Goal: Use online tool/utility: Utilize a website feature to perform a specific function

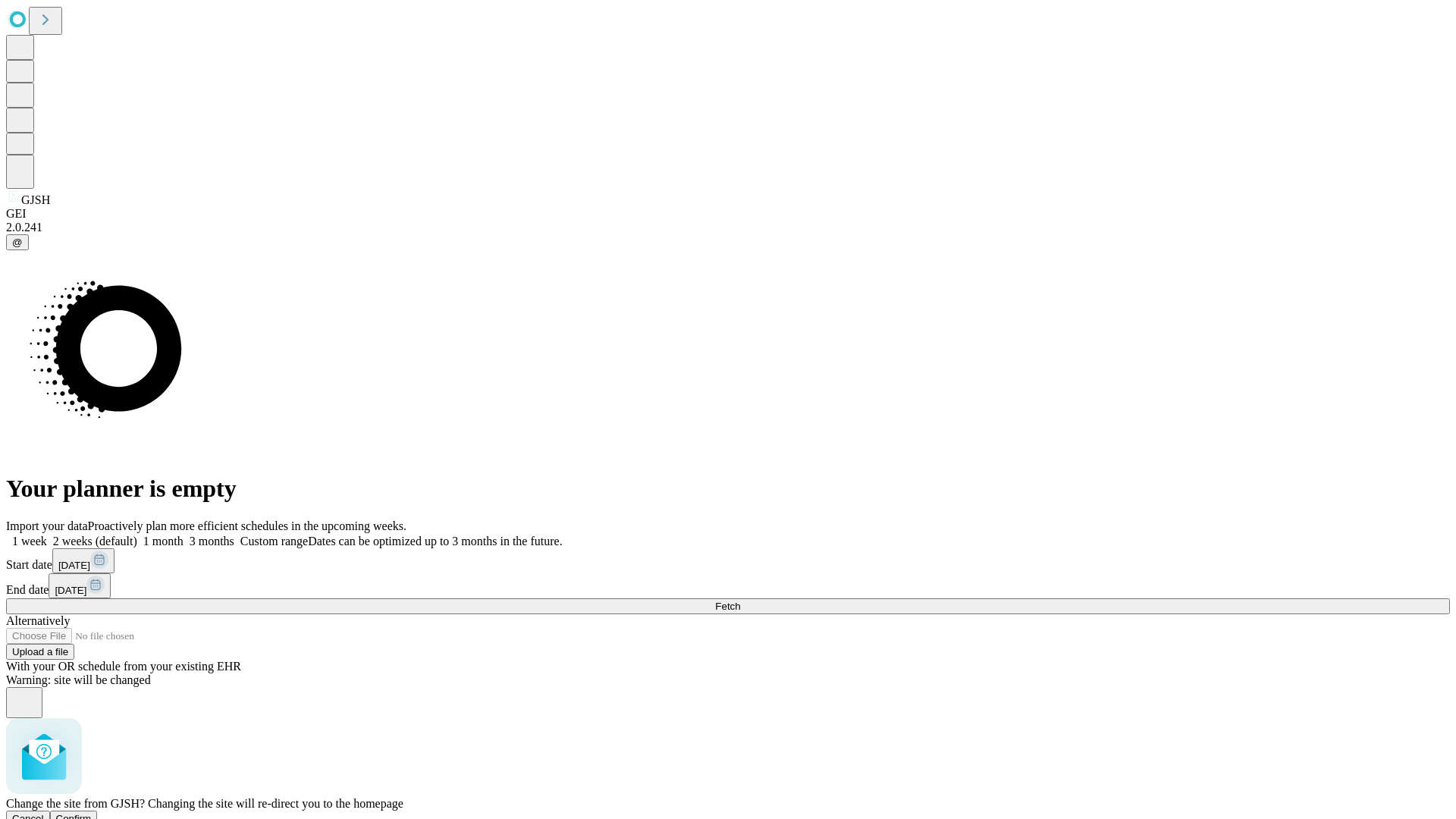
click at [92, 814] on span "Confirm" at bounding box center [73, 819] width 35 height 12
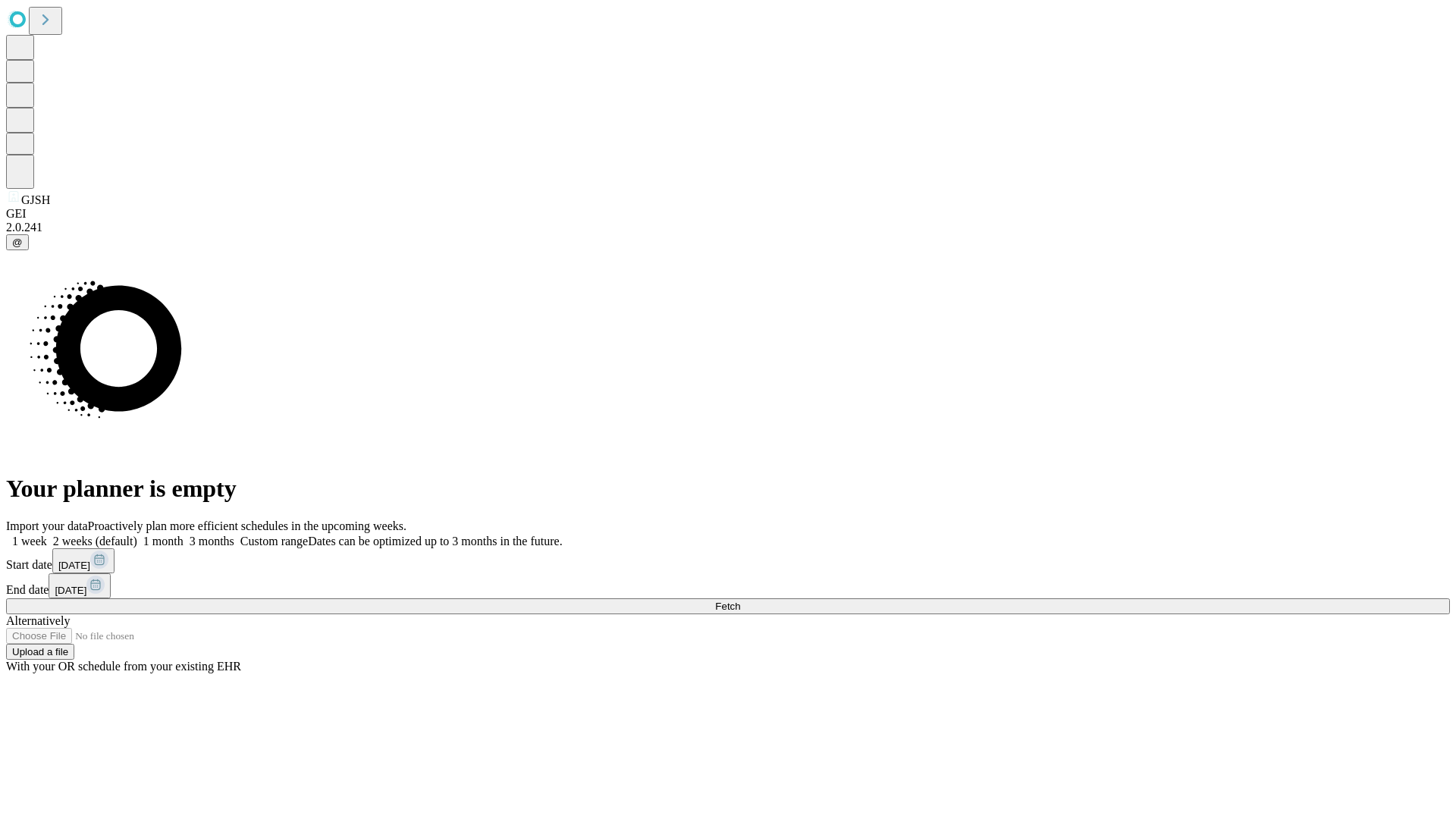
click at [47, 535] on label "1 week" at bounding box center [26, 541] width 41 height 13
click at [740, 600] on span "Fetch" at bounding box center [728, 606] width 25 height 12
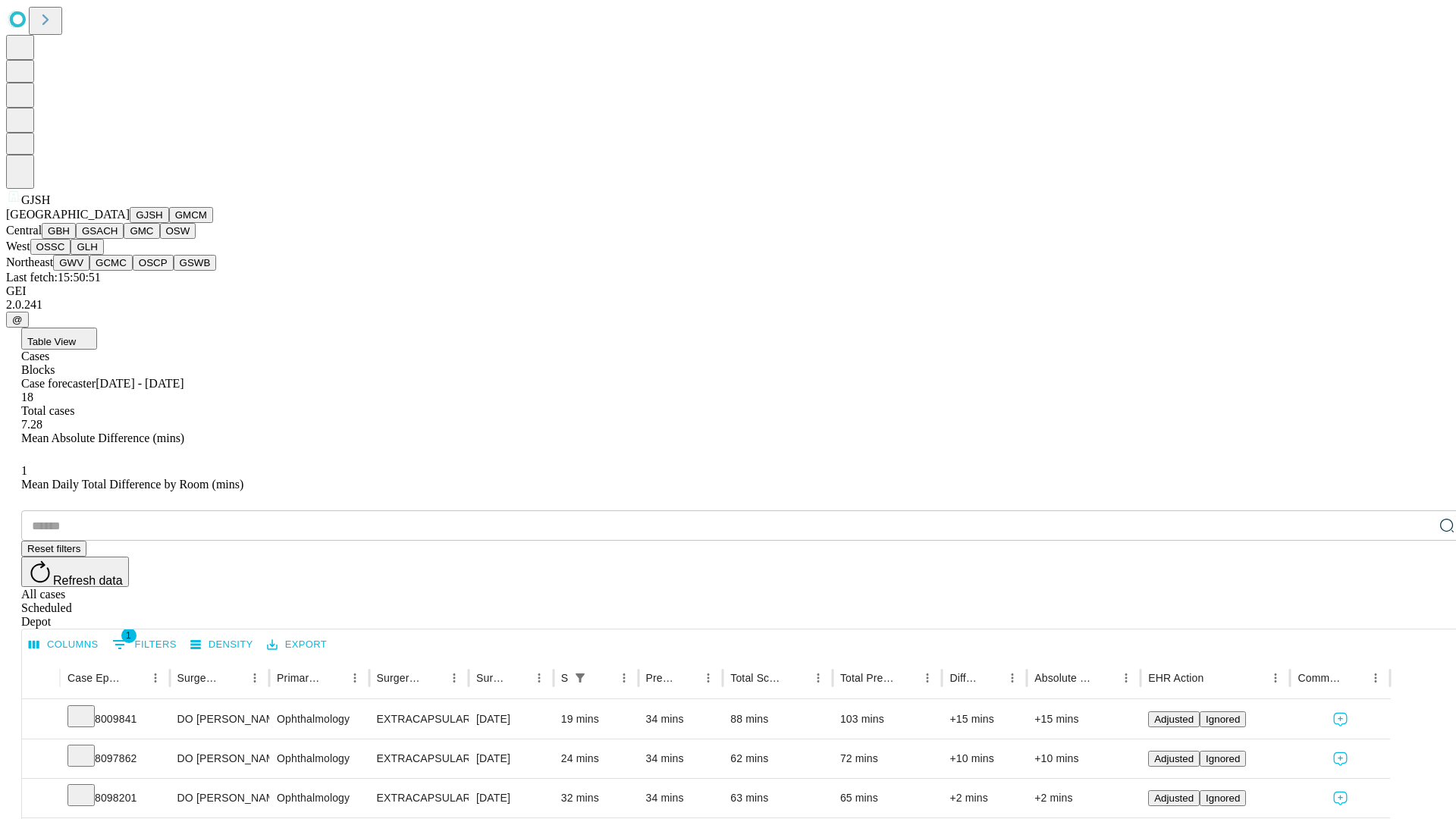
click at [170, 223] on button "GMCM" at bounding box center [191, 215] width 44 height 16
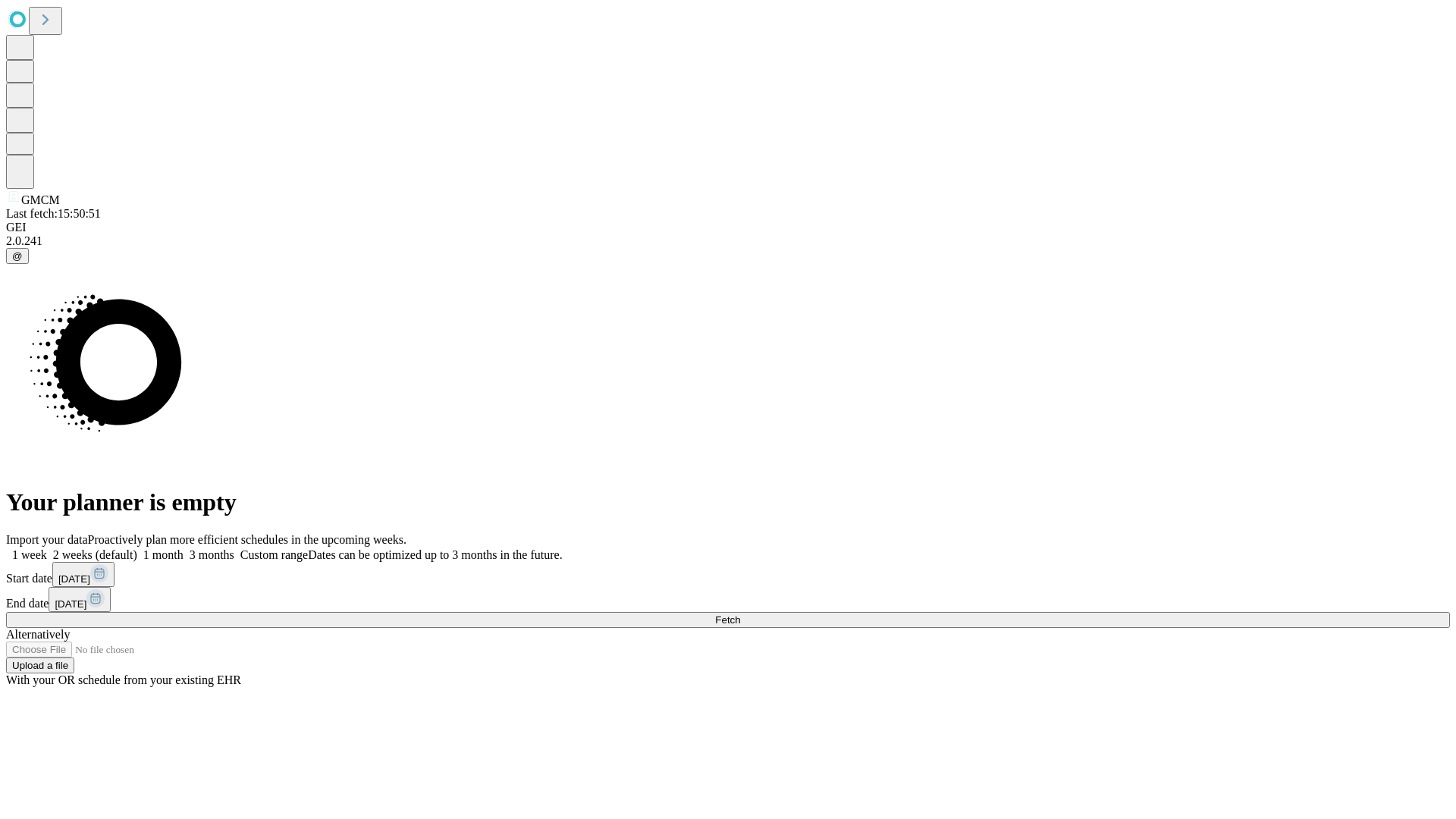
click at [47, 549] on label "1 week" at bounding box center [26, 555] width 41 height 13
click at [740, 614] on span "Fetch" at bounding box center [728, 619] width 25 height 12
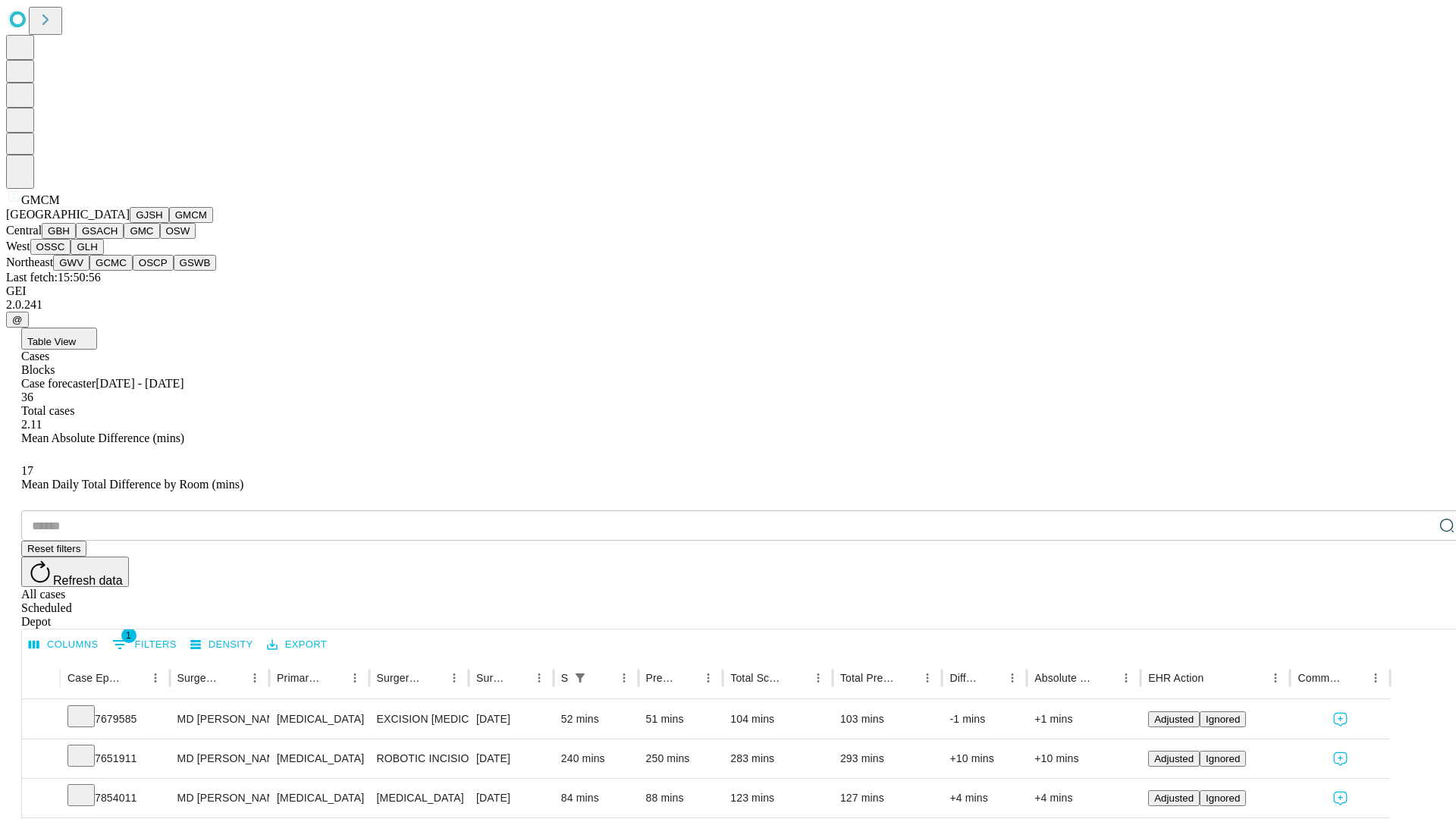
click at [76, 239] on button "GBH" at bounding box center [59, 231] width 34 height 16
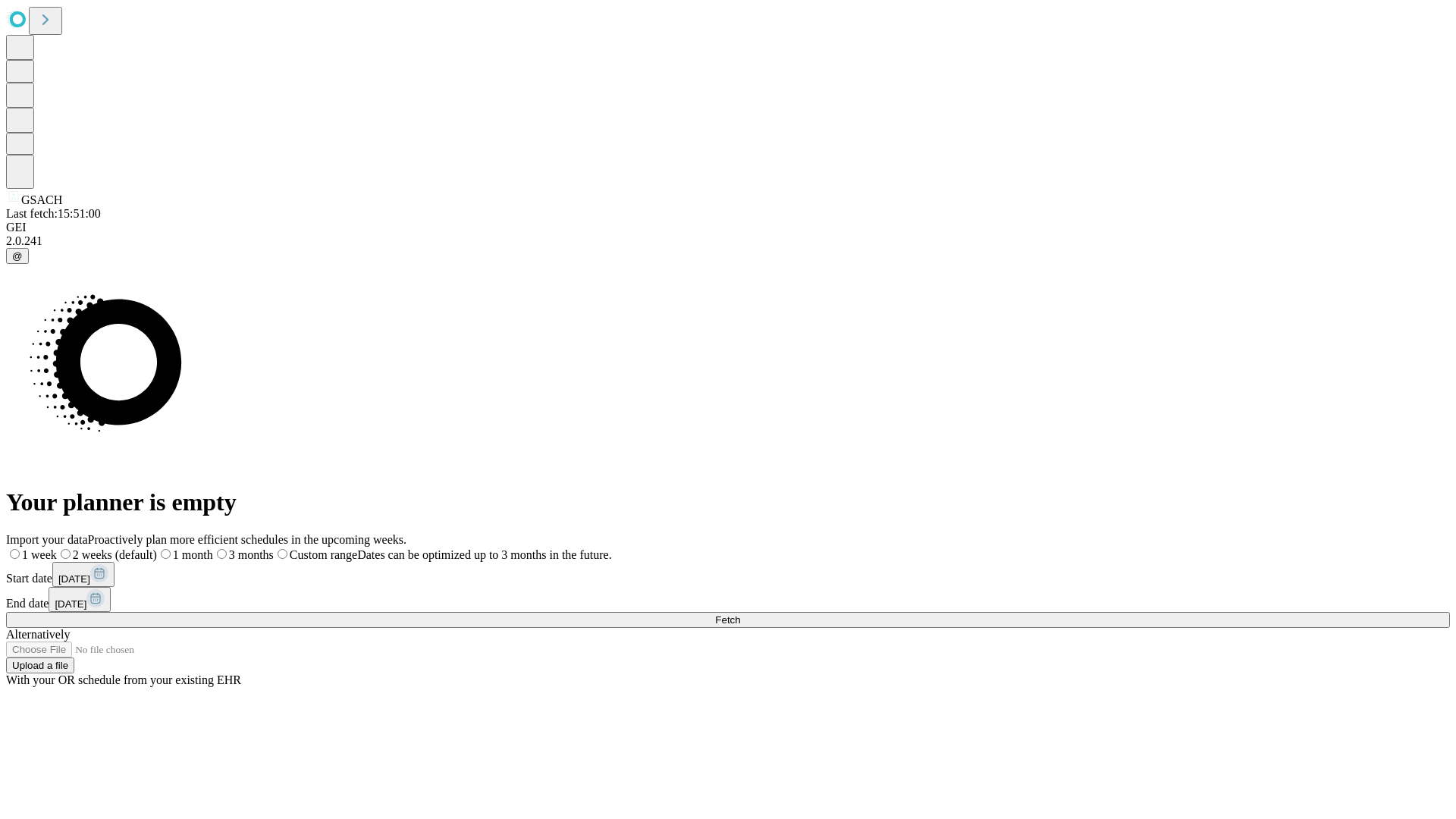
click at [57, 549] on label "1 week" at bounding box center [32, 555] width 51 height 13
click at [740, 614] on span "Fetch" at bounding box center [728, 619] width 25 height 12
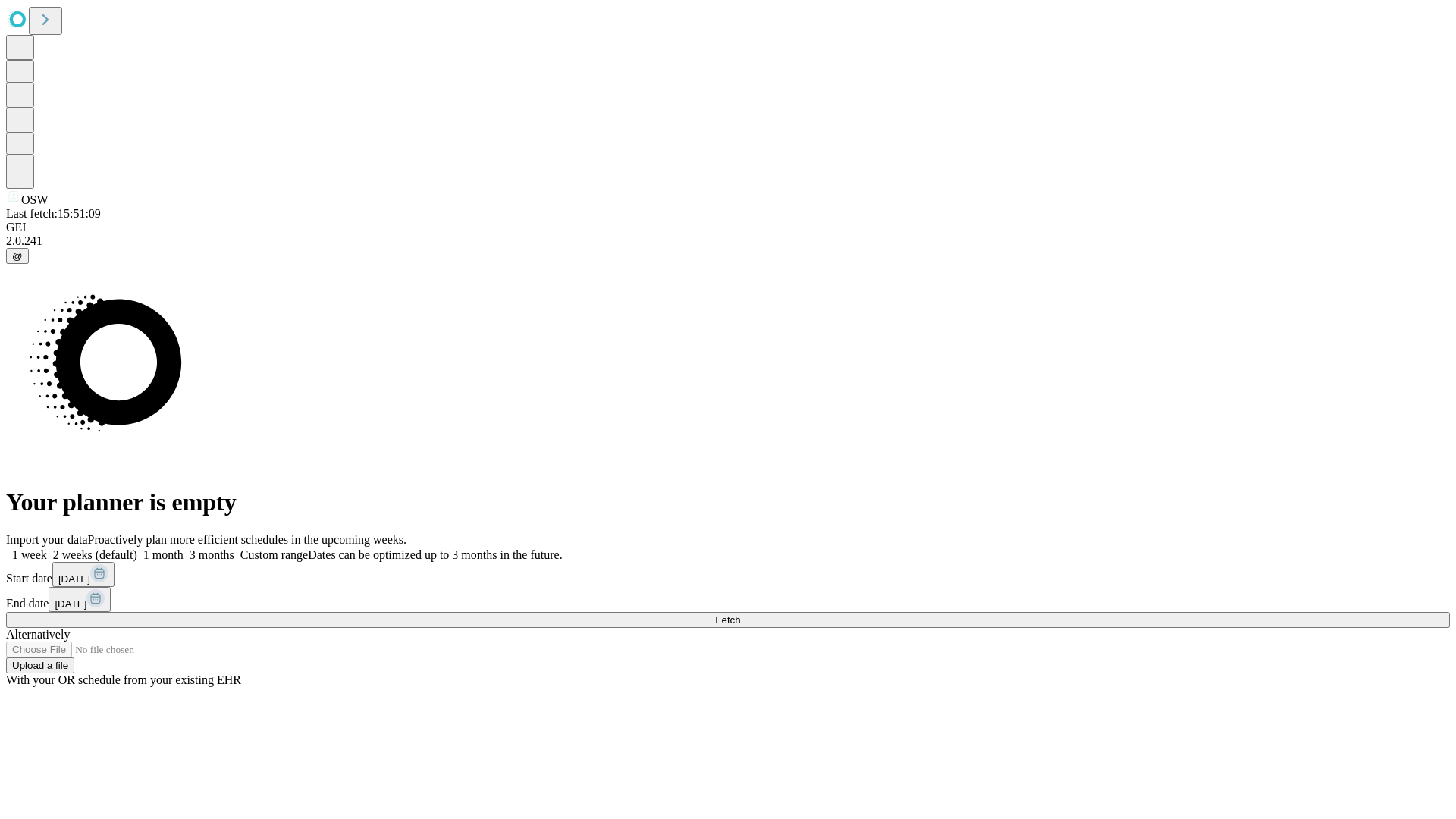
click at [47, 549] on label "1 week" at bounding box center [26, 555] width 41 height 13
click at [740, 614] on span "Fetch" at bounding box center [728, 619] width 25 height 12
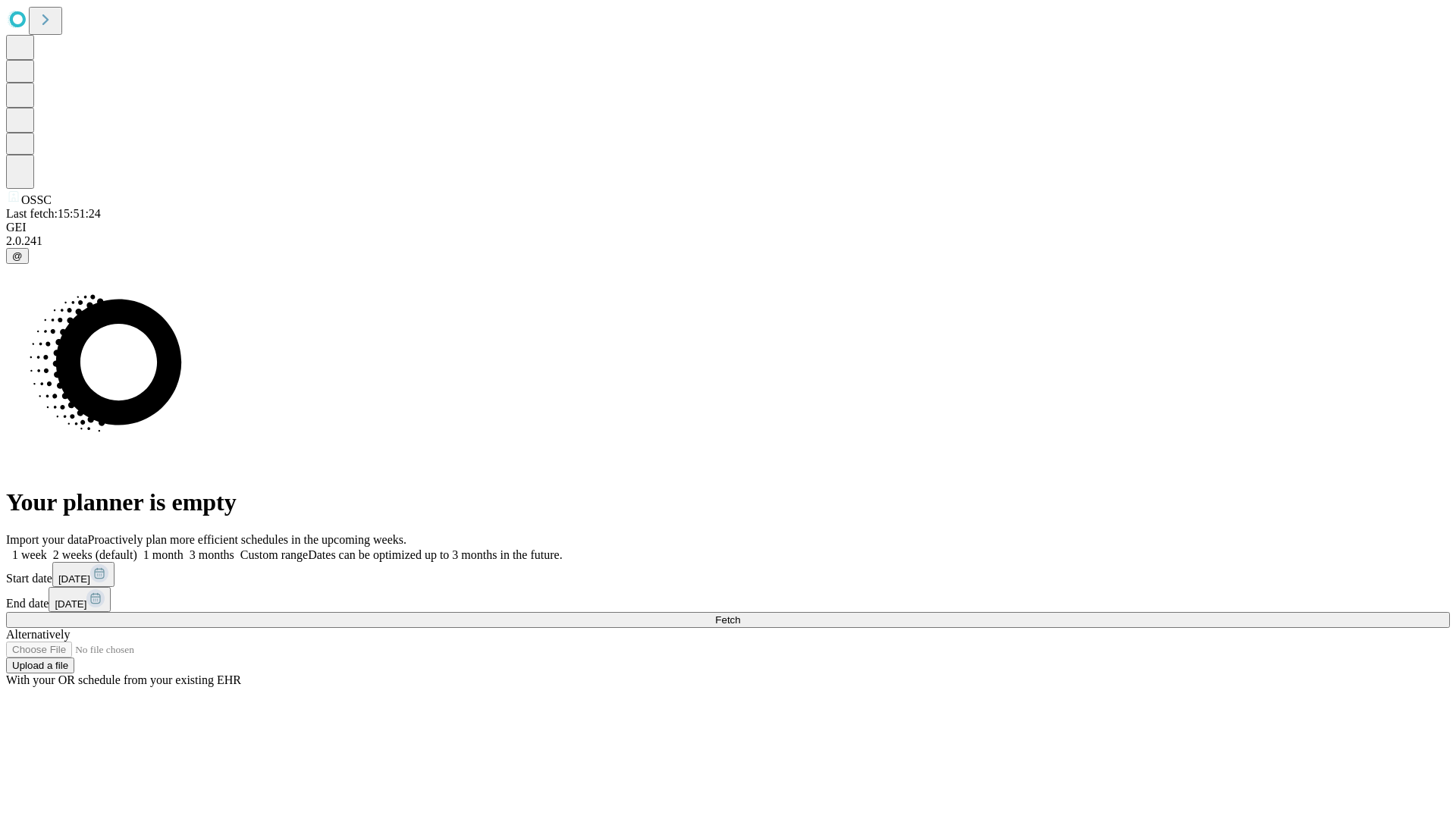
click at [47, 549] on label "1 week" at bounding box center [26, 555] width 41 height 13
click at [740, 614] on span "Fetch" at bounding box center [728, 619] width 25 height 12
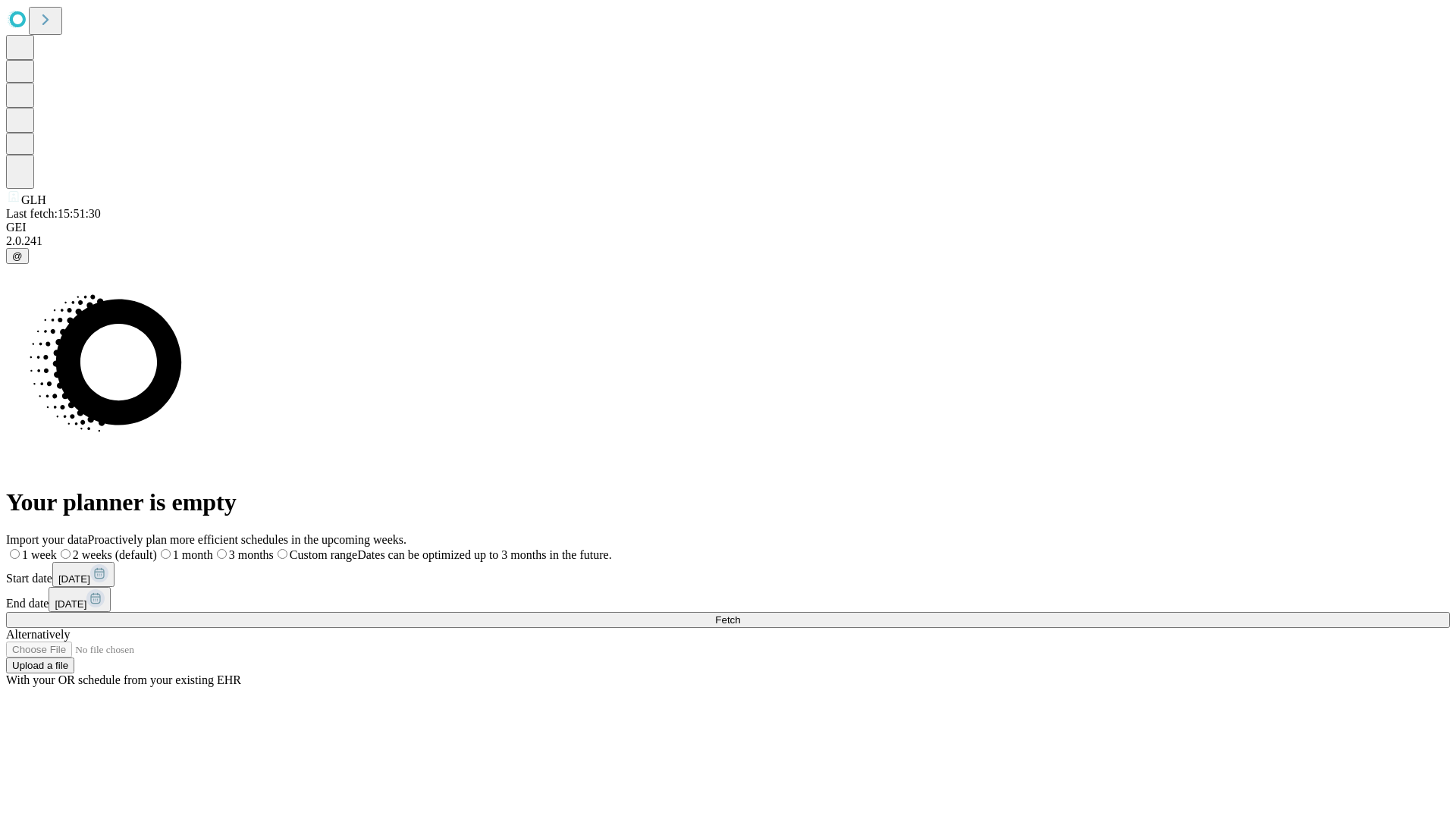
click at [740, 614] on span "Fetch" at bounding box center [728, 619] width 25 height 12
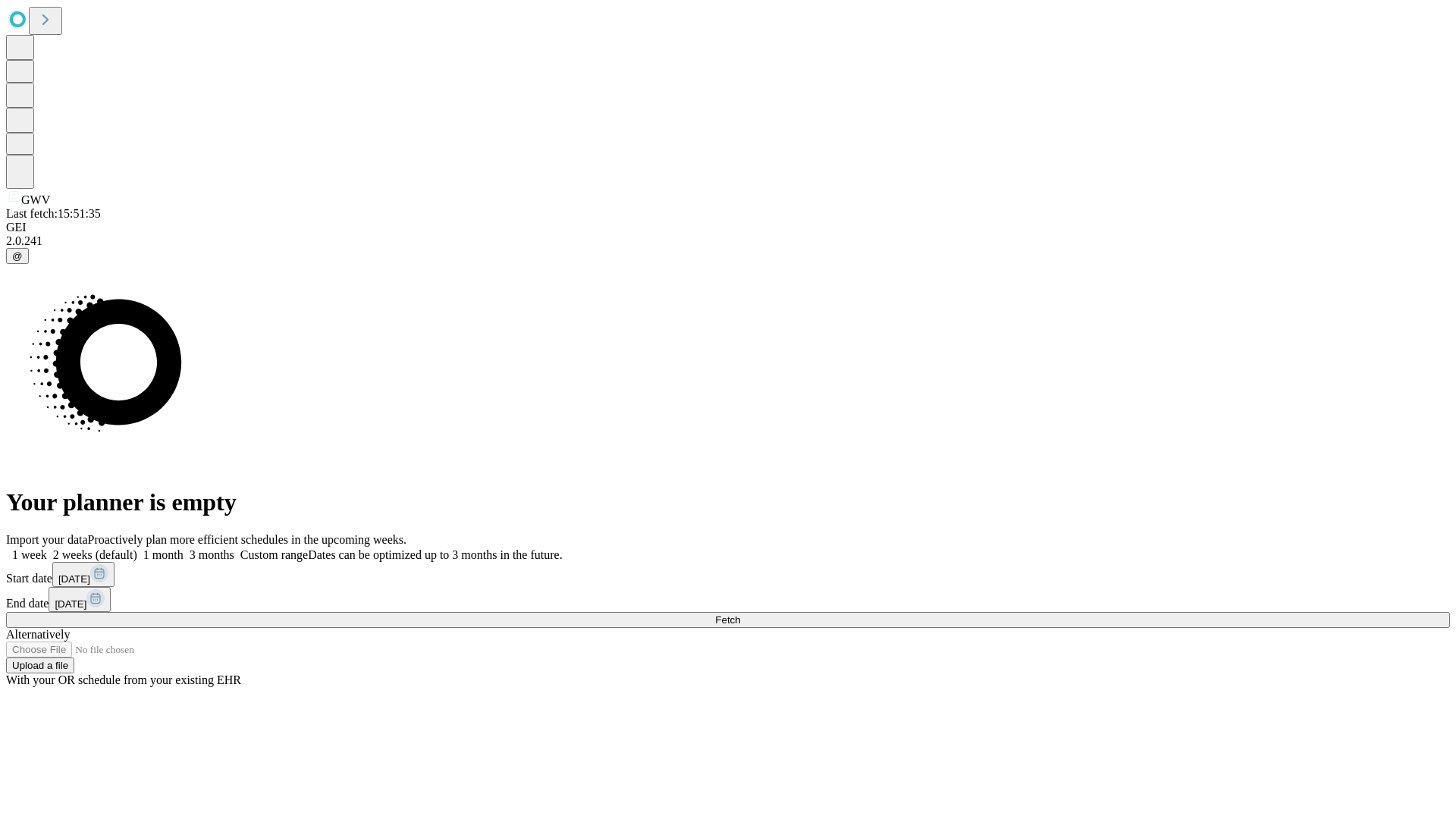
click at [47, 549] on label "1 week" at bounding box center [26, 555] width 41 height 13
click at [740, 614] on span "Fetch" at bounding box center [728, 619] width 25 height 12
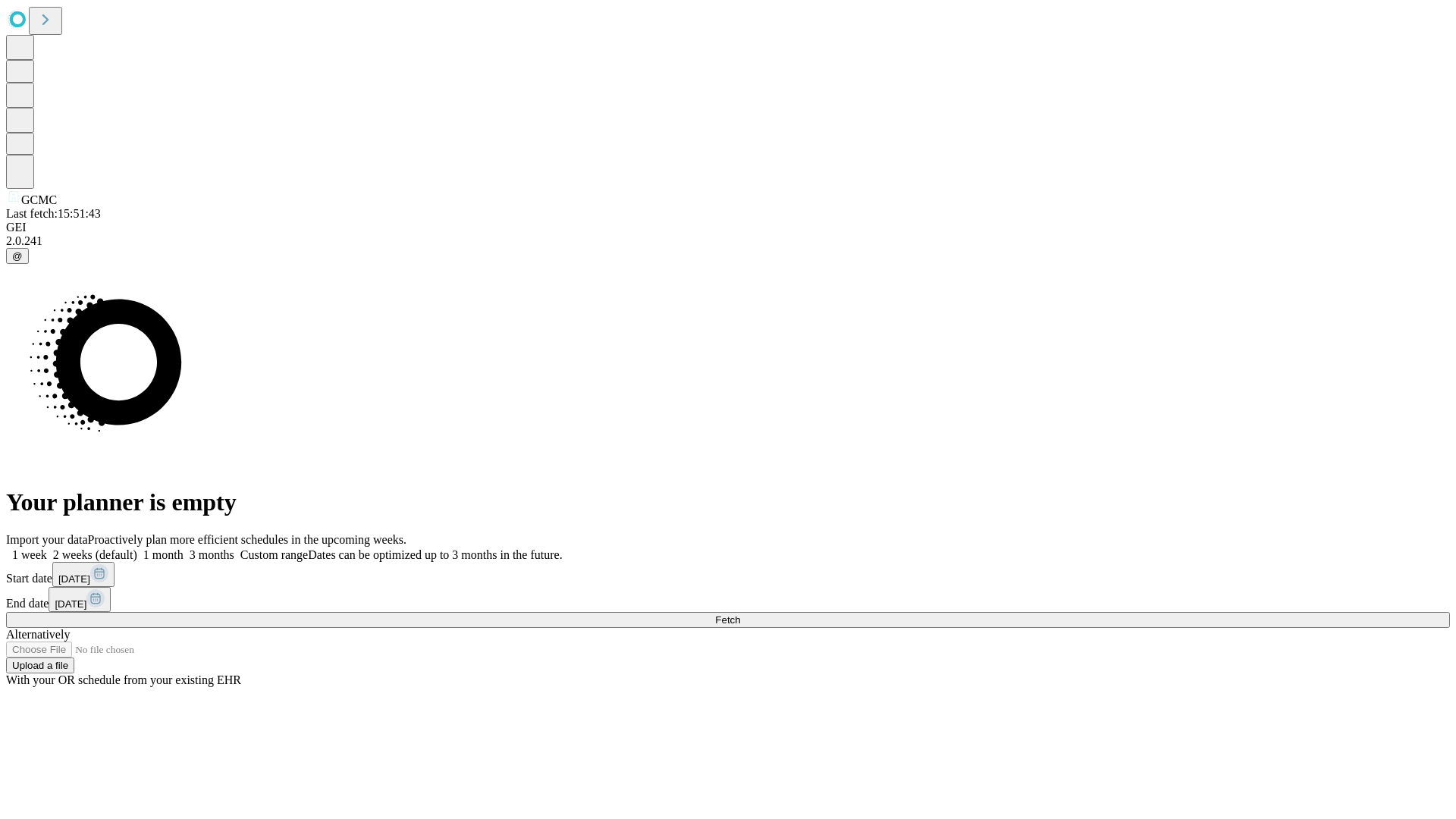
click at [47, 549] on label "1 week" at bounding box center [26, 555] width 41 height 13
click at [740, 614] on span "Fetch" at bounding box center [728, 619] width 25 height 12
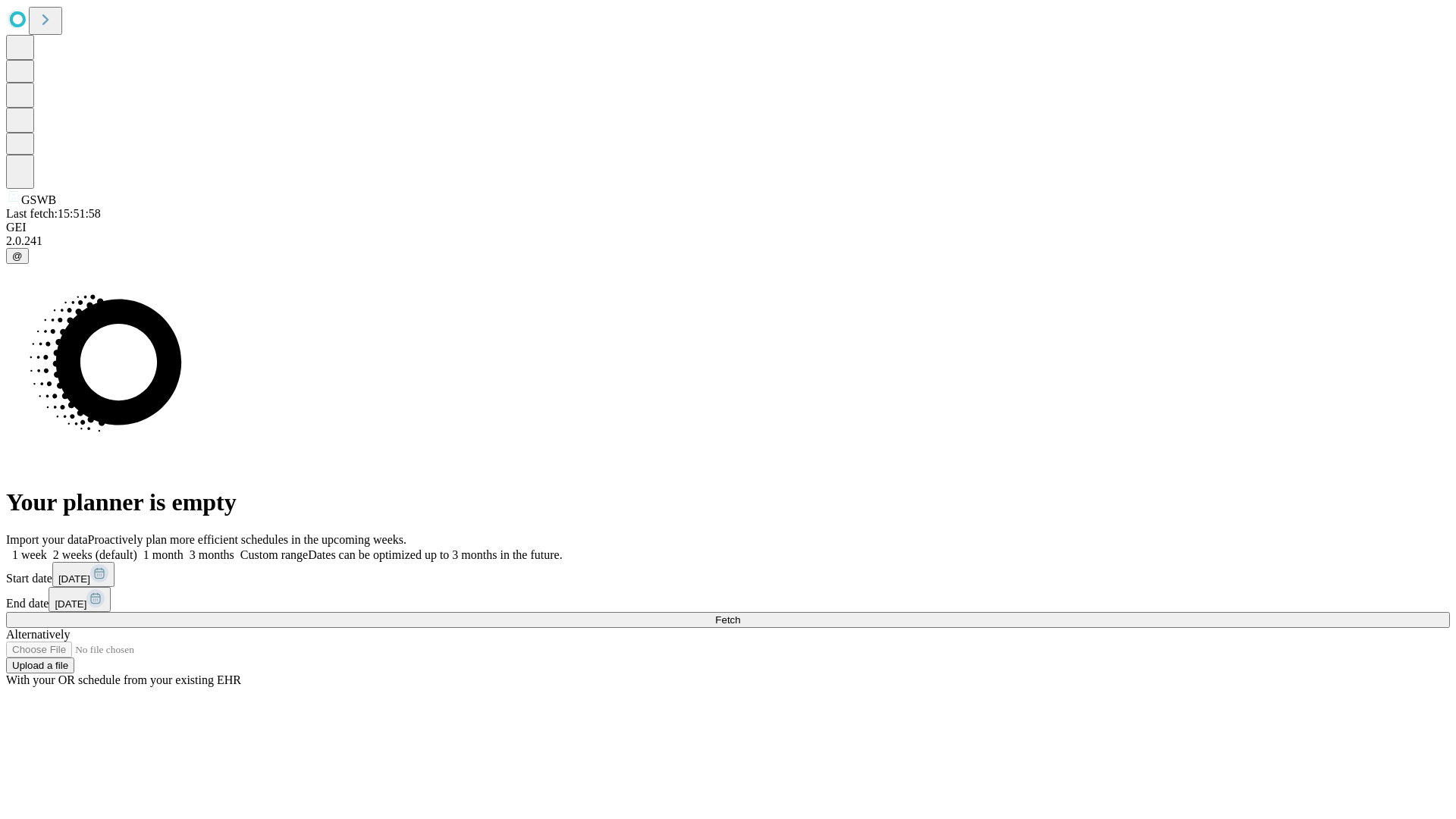
click at [47, 549] on label "1 week" at bounding box center [26, 555] width 41 height 13
click at [740, 614] on span "Fetch" at bounding box center [728, 619] width 25 height 12
